Goal: Information Seeking & Learning: Find specific fact

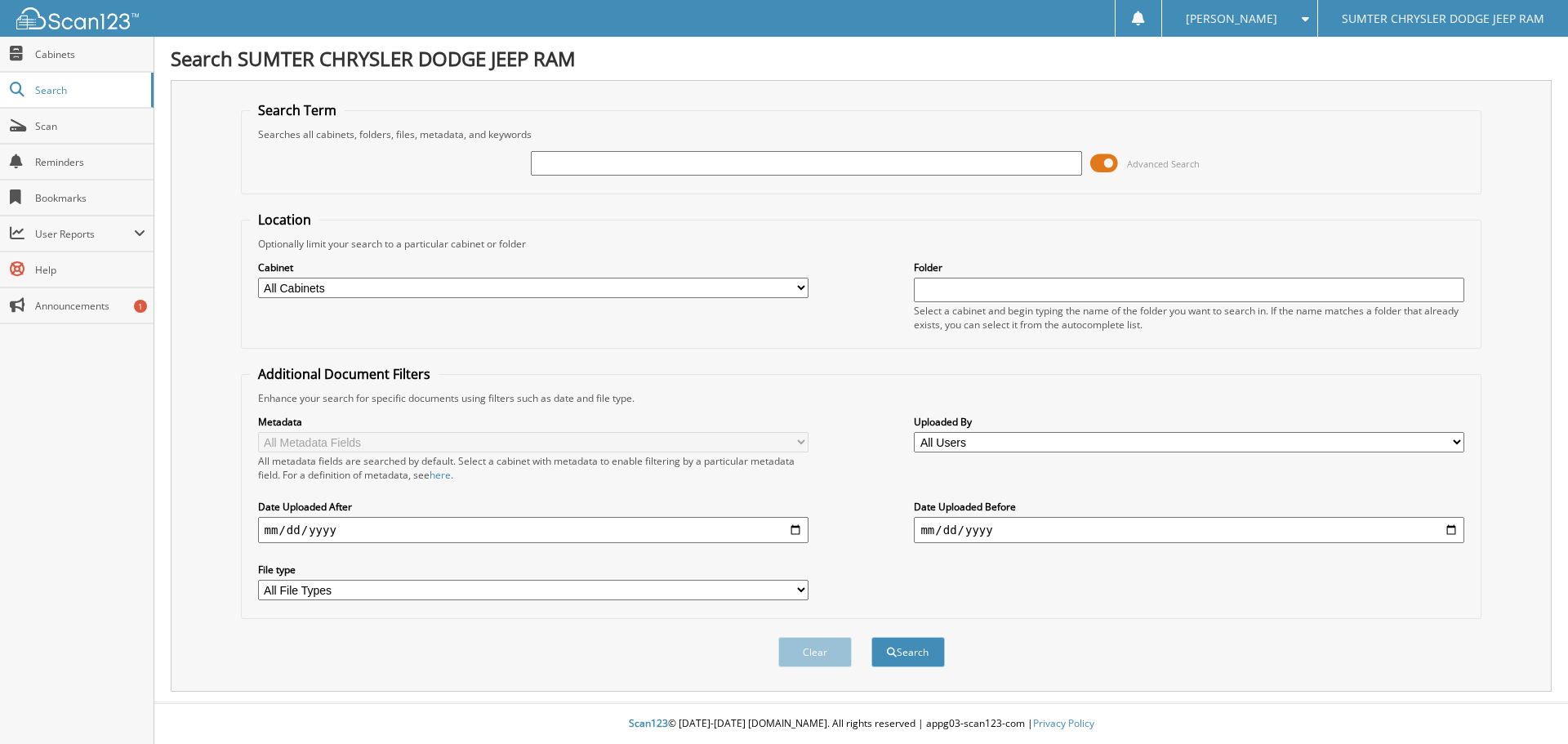
click at [582, 169] on input "text" at bounding box center [806, 163] width 551 height 25
type input "47174"
click at [1095, 160] on span at bounding box center [1104, 163] width 28 height 25
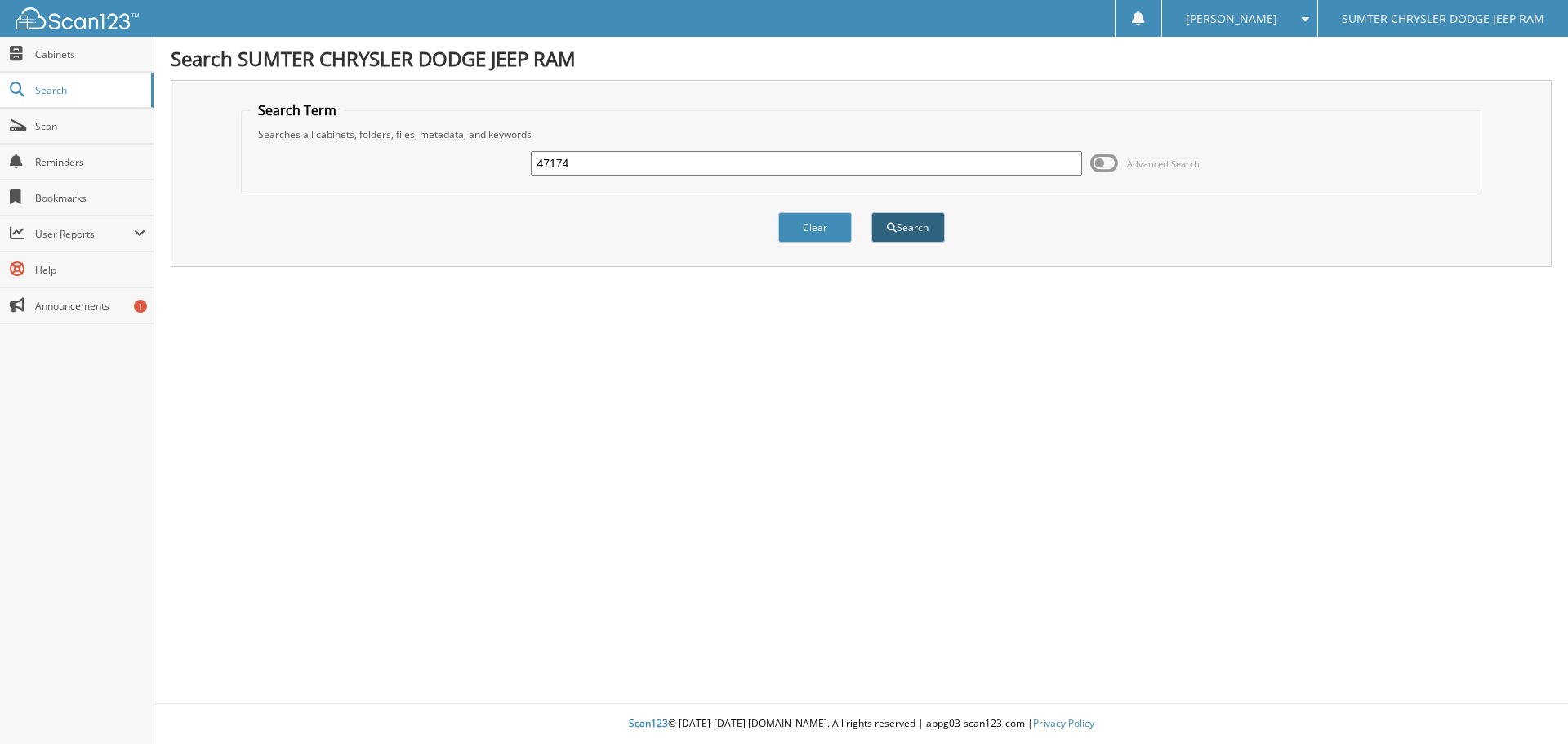
click at [902, 229] on button "Search" at bounding box center [908, 227] width 74 height 30
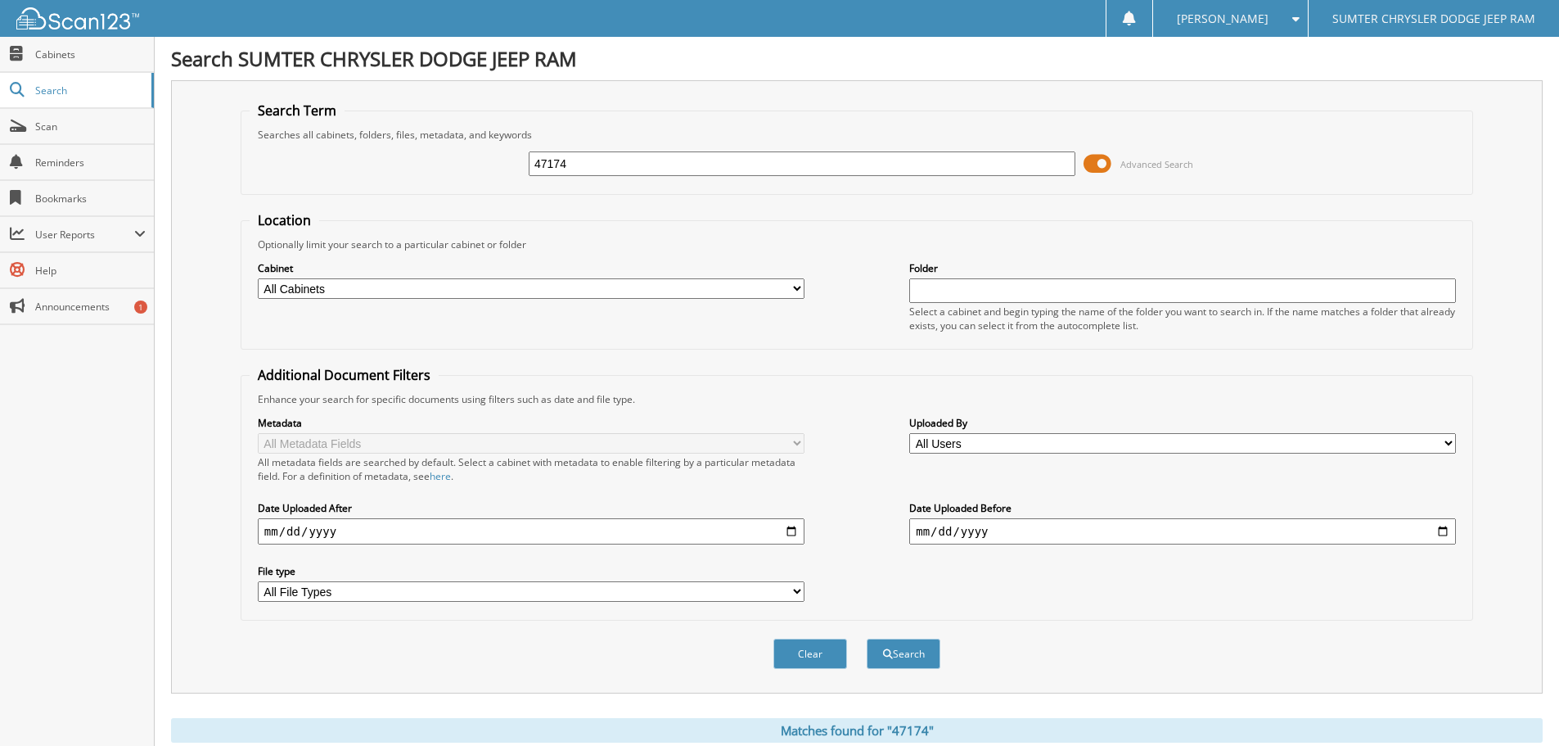
click at [1089, 159] on span at bounding box center [1098, 163] width 28 height 25
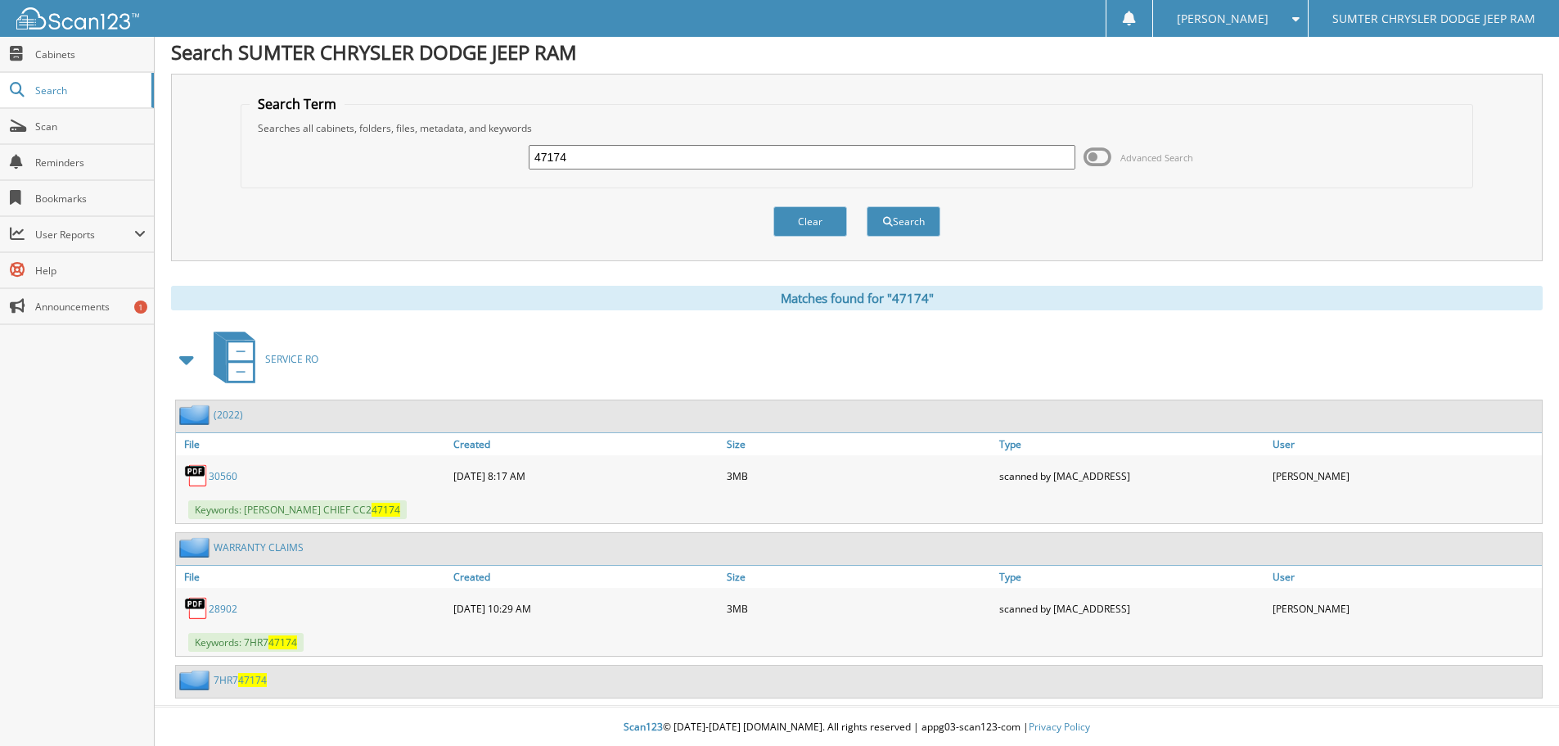
scroll to position [8, 0]
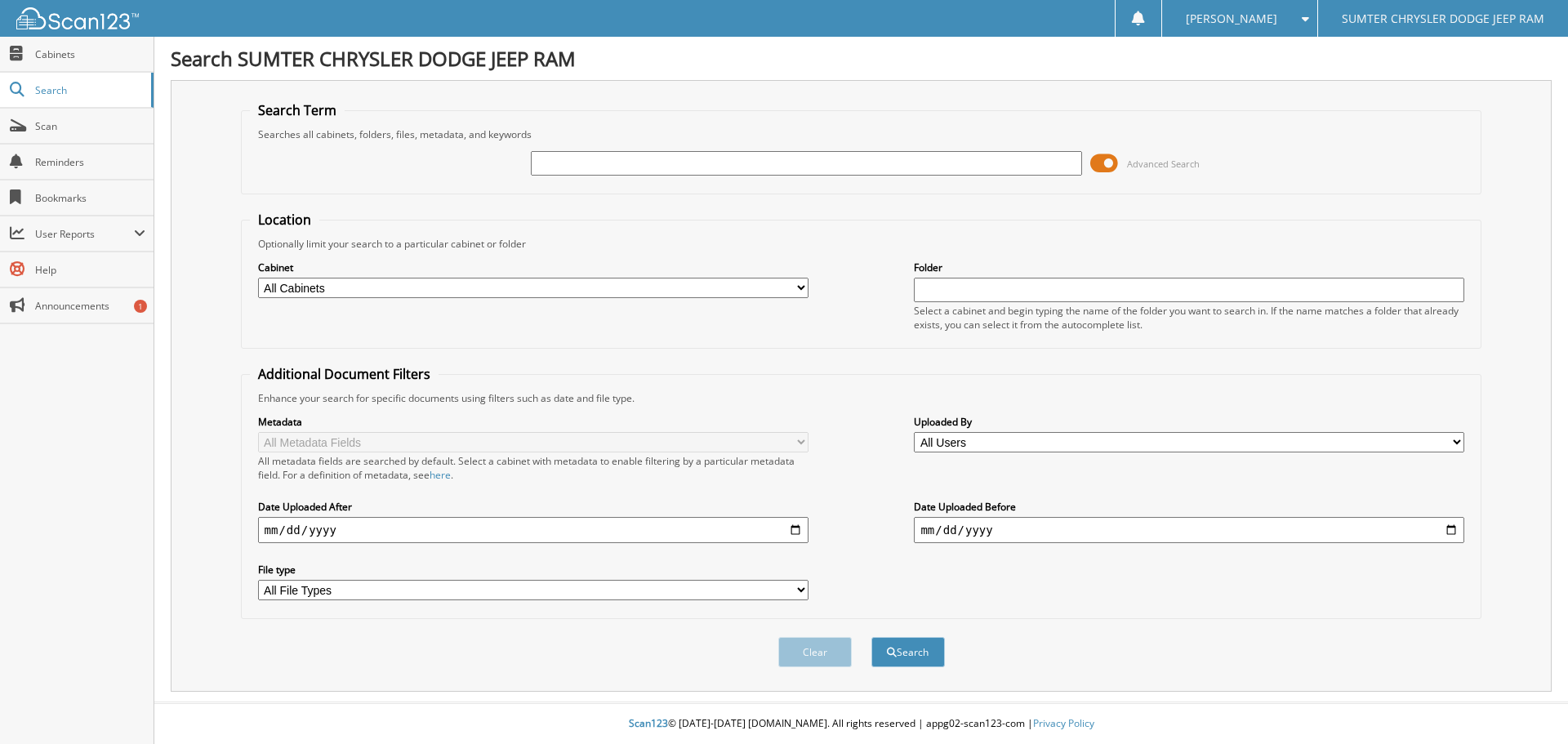
click at [678, 169] on input "text" at bounding box center [806, 163] width 551 height 25
type input "49793"
click at [871, 636] on button "Search" at bounding box center [908, 651] width 74 height 30
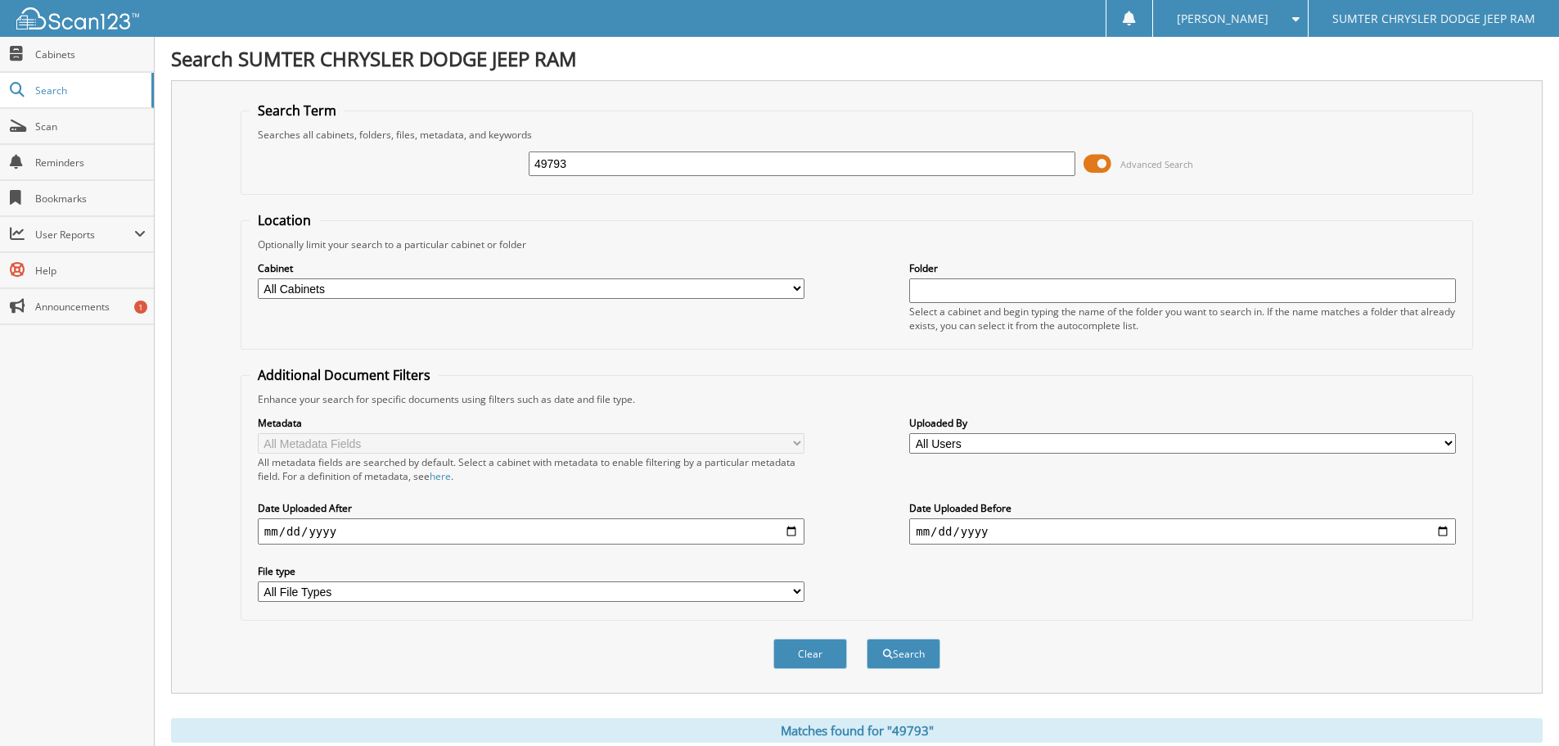
click at [1104, 163] on span at bounding box center [1098, 163] width 28 height 25
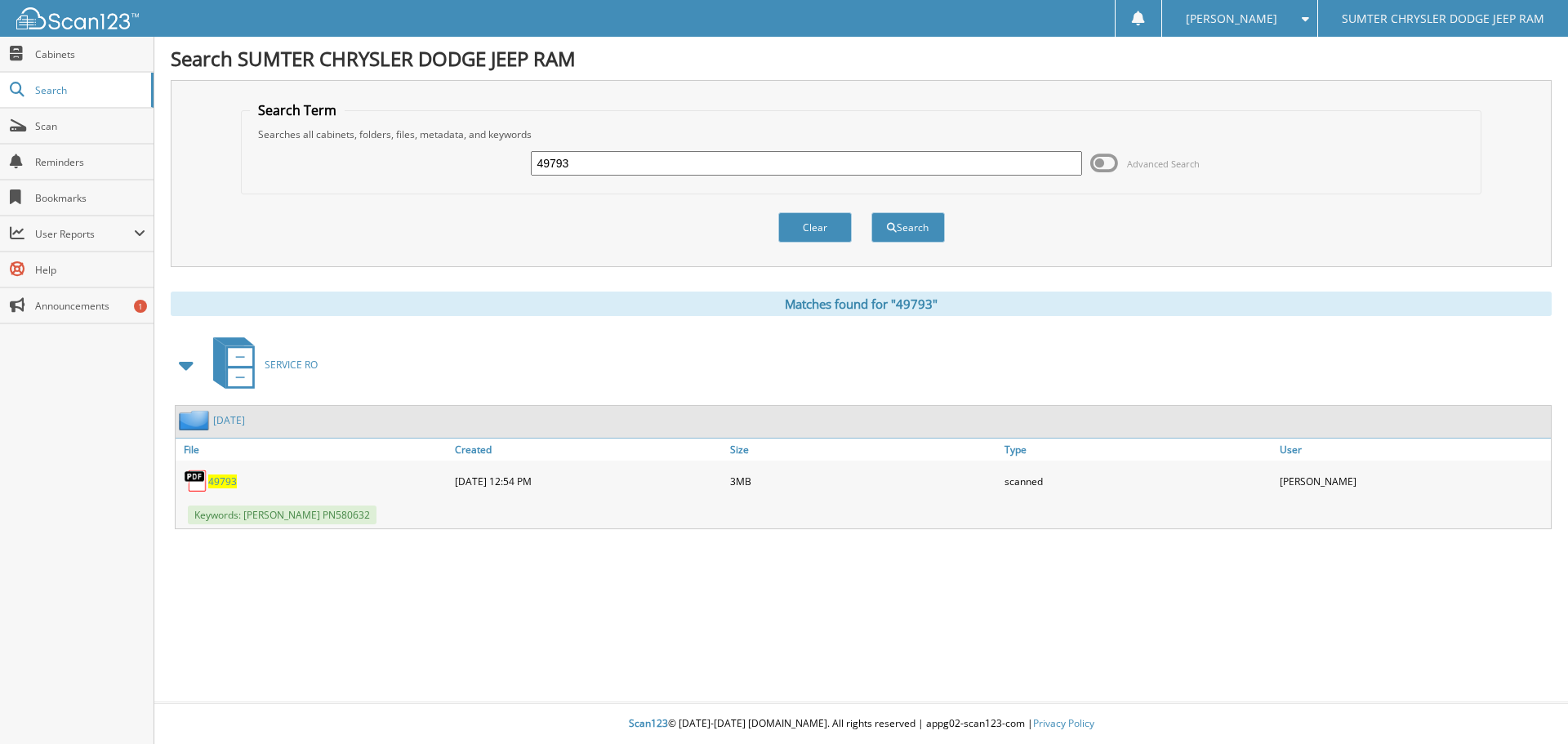
click at [231, 481] on span "49793" at bounding box center [222, 482] width 29 height 14
